Goal: Find specific page/section: Find specific page/section

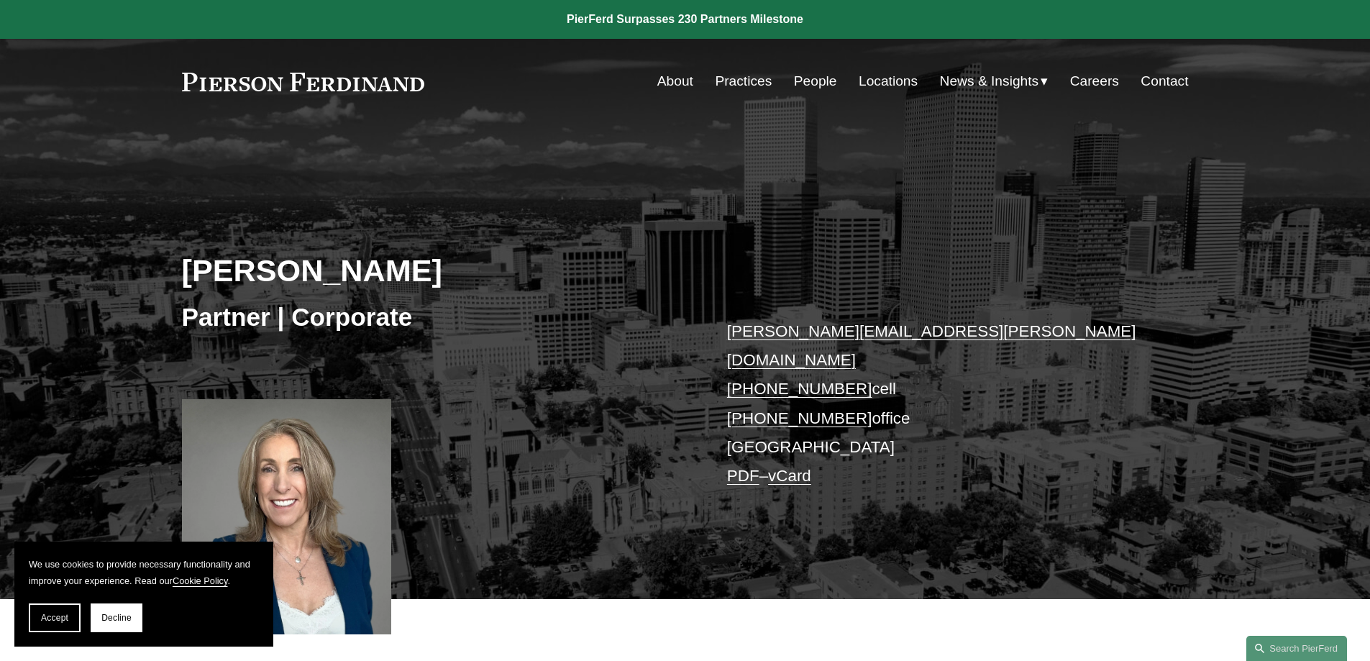
click at [811, 83] on link "People" at bounding box center [815, 81] width 43 height 27
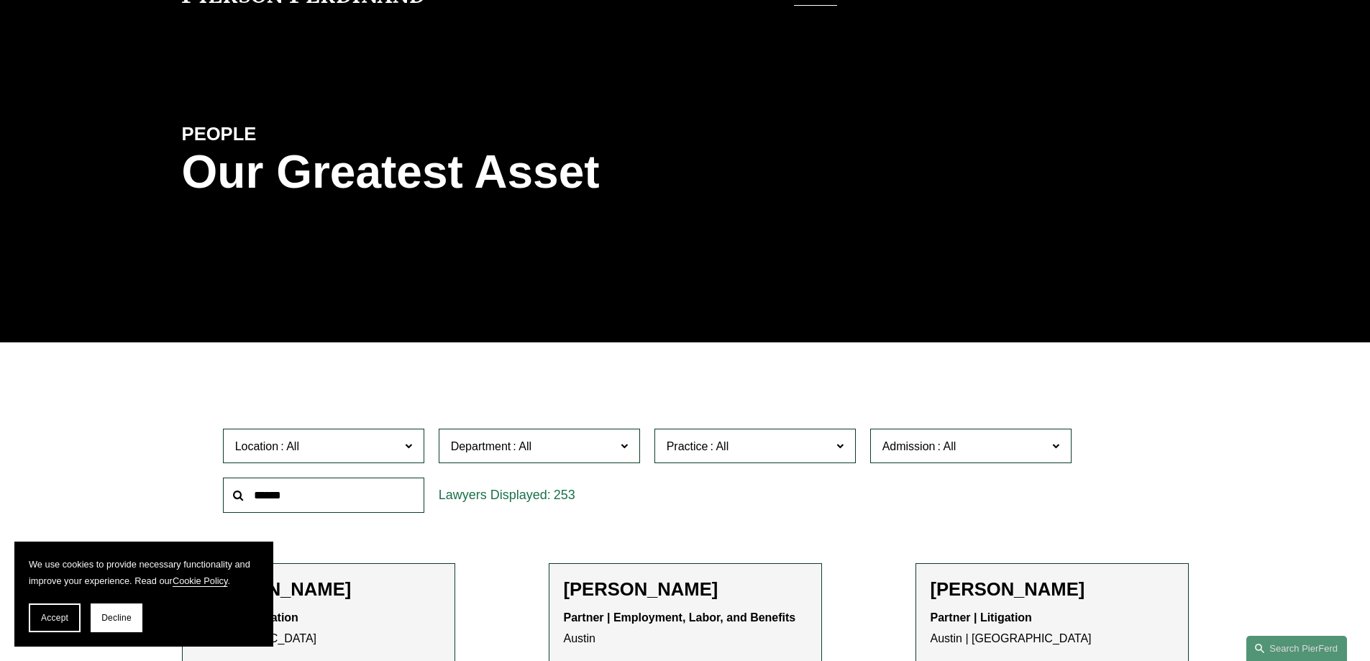
scroll to position [432, 0]
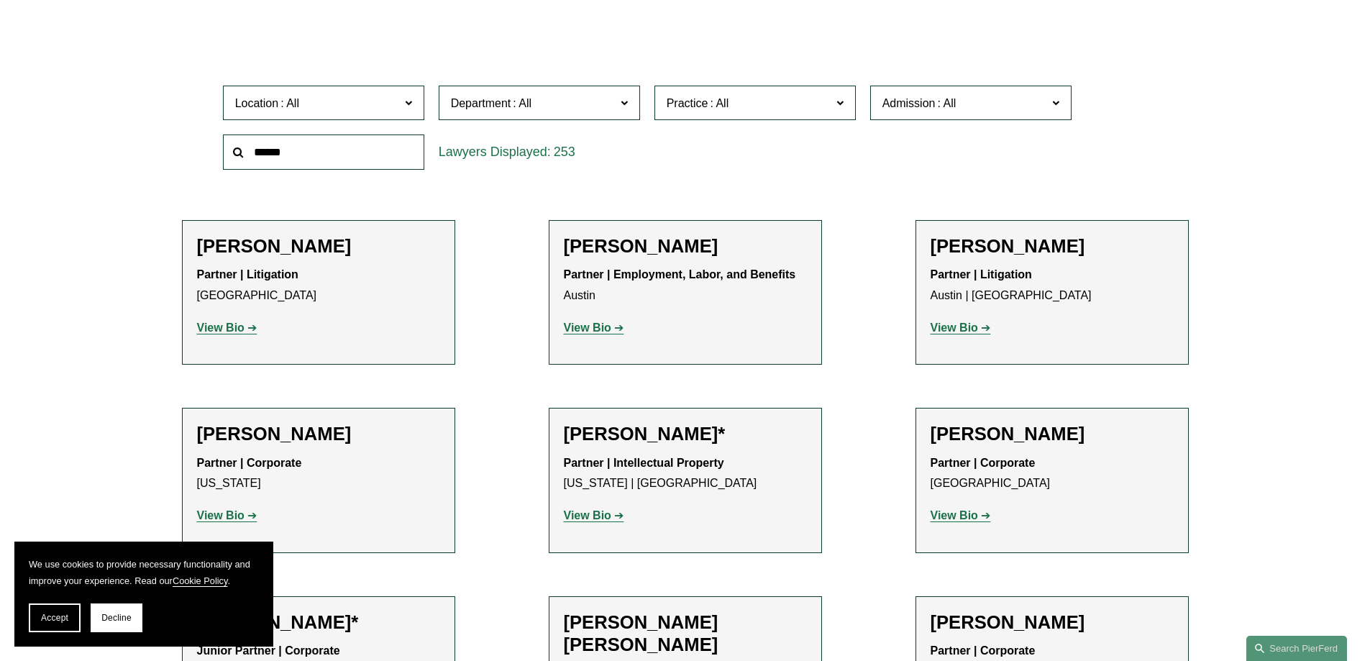
click at [306, 103] on span "Location" at bounding box center [317, 102] width 165 height 19
click at [0, 0] on link "[GEOGRAPHIC_DATA]" at bounding box center [0, 0] width 0 height 0
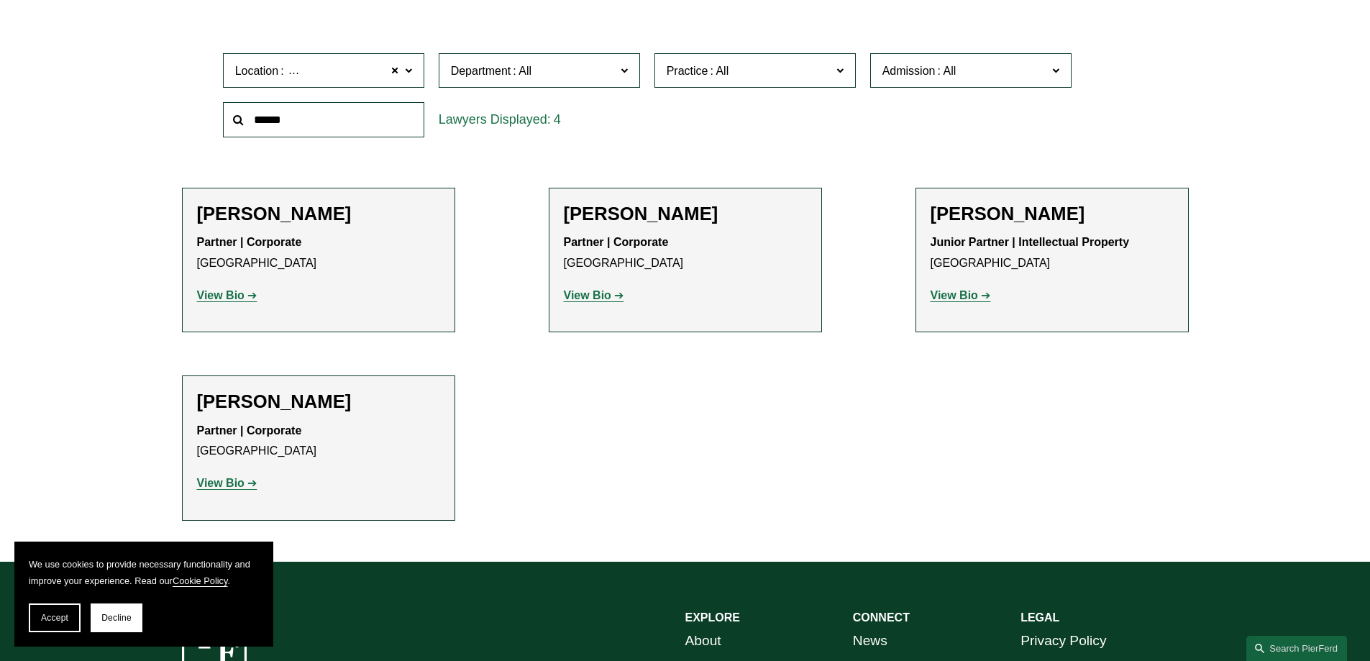
scroll to position [503, 0]
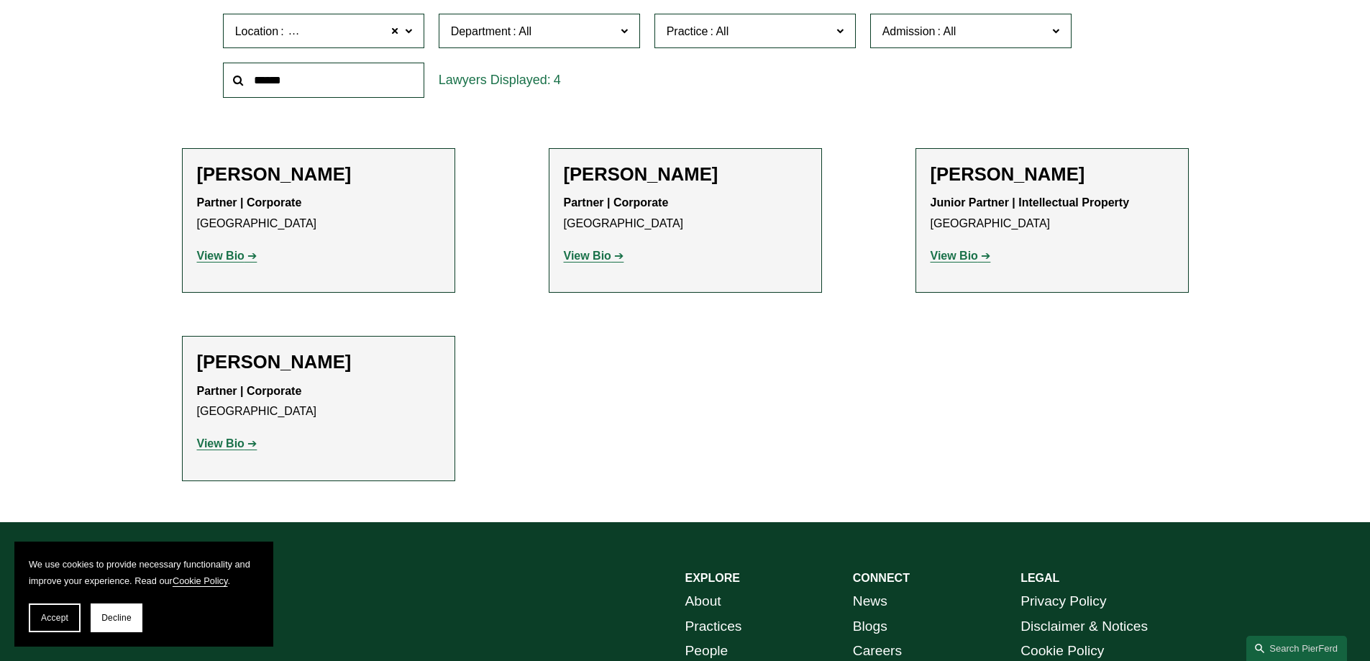
click at [231, 441] on strong "View Bio" at bounding box center [220, 443] width 47 height 12
click at [211, 442] on strong "View Bio" at bounding box center [220, 443] width 47 height 12
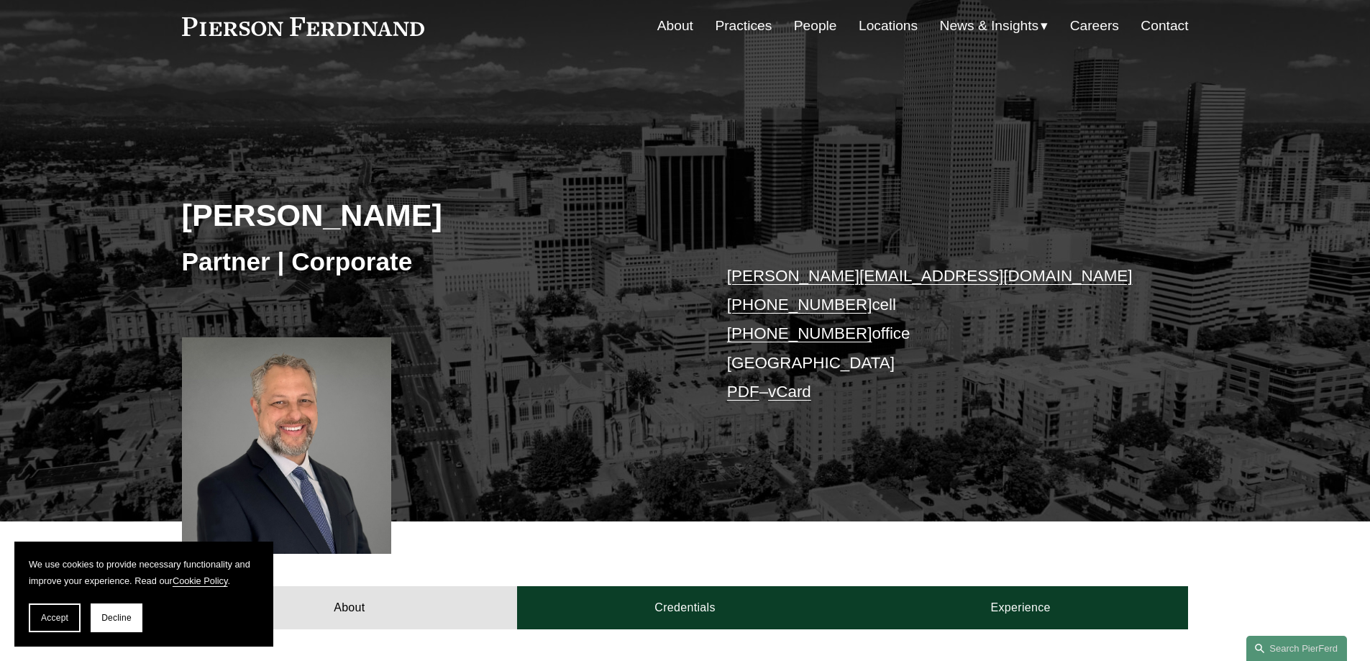
scroll to position [216, 0]
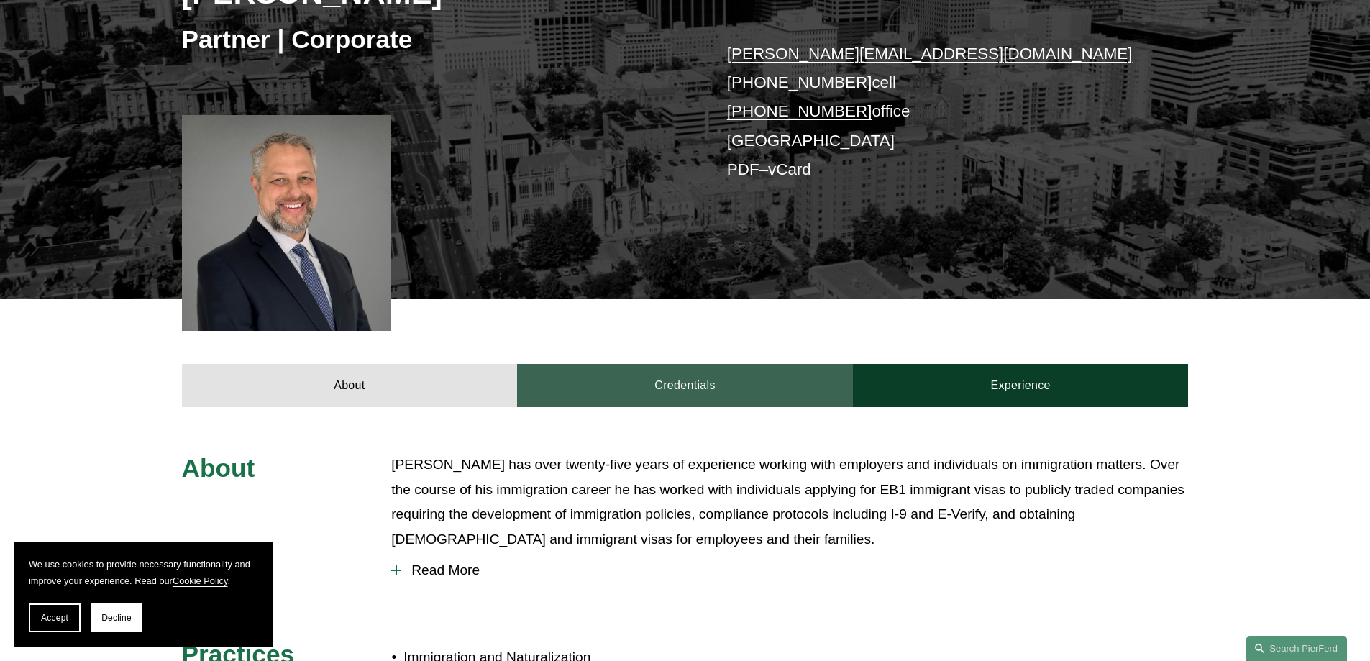
scroll to position [288, 0]
